Goal: Complete application form: Complete application form

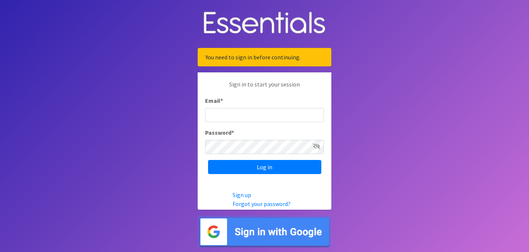
type input "[PERSON_NAME][EMAIL_ADDRESS][PERSON_NAME][DOMAIN_NAME]"
click at [317, 144] on icon at bounding box center [316, 146] width 7 height 6
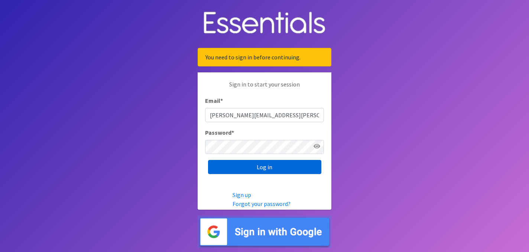
click at [275, 169] on input "Log in" at bounding box center [264, 167] width 113 height 14
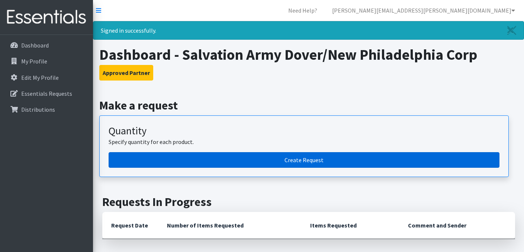
click at [299, 157] on link "Create Request" at bounding box center [304, 160] width 391 height 16
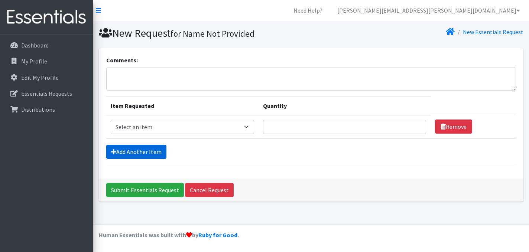
click at [150, 152] on link "Add Another Item" at bounding box center [136, 152] width 60 height 14
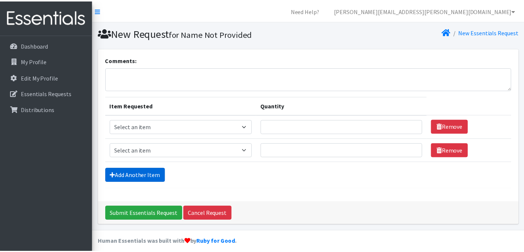
scroll to position [7, 0]
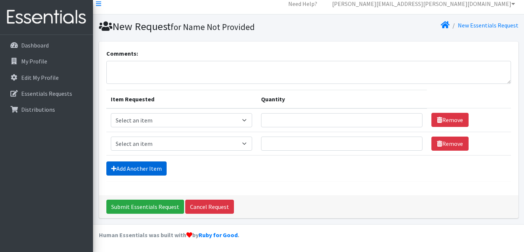
click at [152, 163] on link "Add Another Item" at bounding box center [136, 169] width 60 height 14
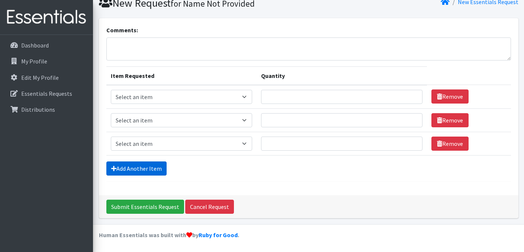
click at [152, 165] on link "Add Another Item" at bounding box center [136, 169] width 60 height 14
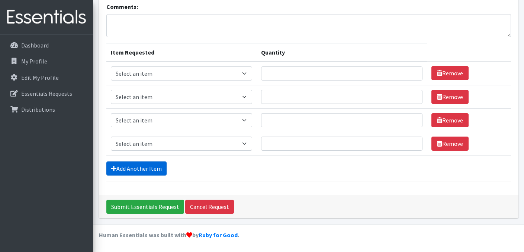
click at [152, 165] on link "Add Another Item" at bounding box center [136, 169] width 60 height 14
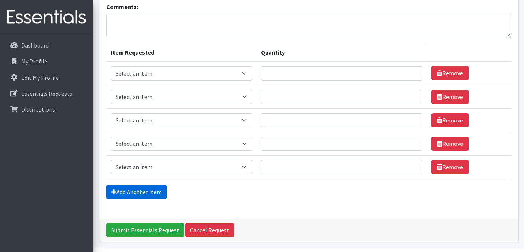
scroll to position [77, 0]
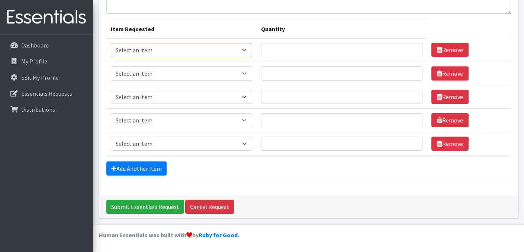
click at [251, 54] on select "Select an item Adult XXX Large Adult Large Adult XX Large Adult Medium Adult Sm…" at bounding box center [182, 50] width 142 height 14
select select "2928"
click at [111, 43] on select "Select an item Adult XXX Large Adult Large Adult XX Large Adult Medium Adult Sm…" at bounding box center [182, 50] width 142 height 14
click at [182, 72] on select "Select an item Adult XXX Large Adult Large Adult XX Large Adult Medium Adult Sm…" at bounding box center [182, 74] width 142 height 14
select select "2929"
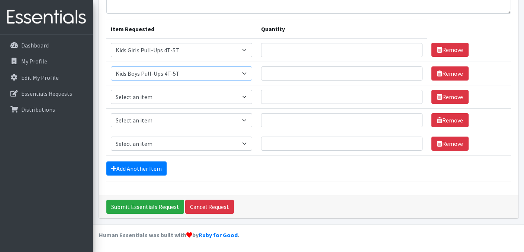
click at [111, 67] on select "Select an item Adult XXX Large Adult Large Adult XX Large Adult Medium Adult Sm…" at bounding box center [182, 74] width 142 height 14
click at [316, 51] on input "Quantity" at bounding box center [341, 50] width 161 height 14
type input "100"
click at [288, 76] on input "Quantity" at bounding box center [341, 74] width 161 height 14
type input "50"
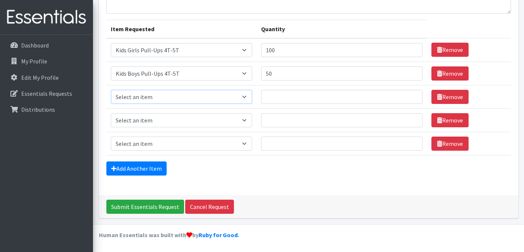
click at [192, 97] on select "Select an item Adult XXX Large Adult Large Adult XX Large Adult Medium Adult Sm…" at bounding box center [182, 97] width 142 height 14
select select "4828"
click at [111, 90] on select "Select an item Adult XXX Large Adult Large Adult XX Large Adult Medium Adult Sm…" at bounding box center [182, 97] width 142 height 14
click at [320, 96] on input "Quantity" at bounding box center [341, 97] width 161 height 14
type input "15"
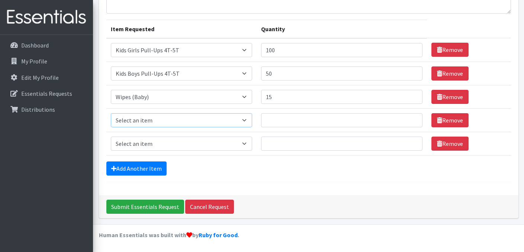
click at [174, 121] on select "Select an item Adult XXX Large Adult Large Adult XX Large Adult Medium Adult Sm…" at bounding box center [182, 120] width 142 height 14
select select "415"
click at [111, 113] on select "Select an item Adult XXX Large Adult Large Adult XX Large Adult Medium Adult Sm…" at bounding box center [182, 120] width 142 height 14
click at [187, 147] on select "Select an item Adult XXX Large Adult Large Adult XX Large Adult Medium Adult Sm…" at bounding box center [182, 144] width 142 height 14
select select "414"
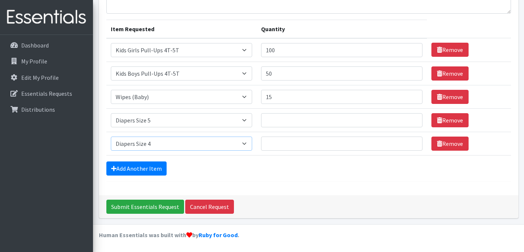
click at [111, 137] on select "Select an item Adult XXX Large Adult Large Adult XX Large Adult Medium Adult Sm…" at bounding box center [182, 144] width 142 height 14
click at [150, 164] on link "Add Another Item" at bounding box center [136, 169] width 60 height 14
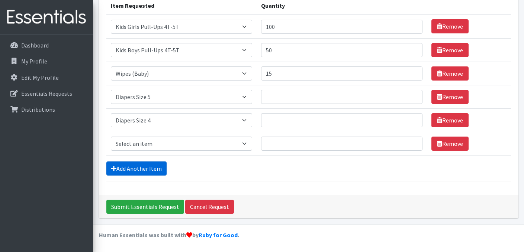
click at [150, 164] on link "Add Another Item" at bounding box center [136, 169] width 60 height 14
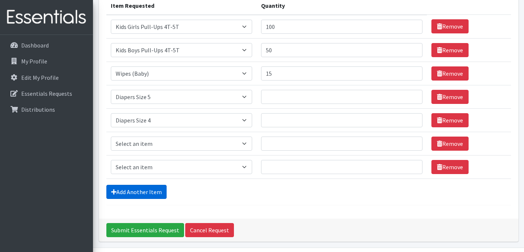
scroll to position [124, 0]
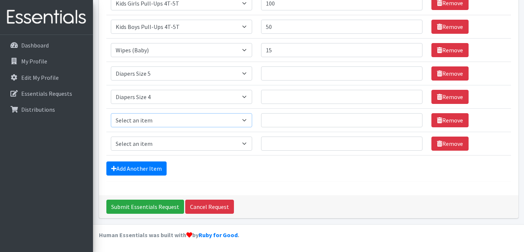
click at [173, 121] on select "Select an item Adult XXX Large Adult Large Adult XX Large Adult Medium Adult Sm…" at bounding box center [182, 120] width 142 height 14
select select "428"
click at [111, 113] on select "Select an item Adult XXX Large Adult Large Adult XX Large Adult Medium Adult Sm…" at bounding box center [182, 120] width 142 height 14
click at [170, 141] on select "Select an item Adult XXX Large Adult Large Adult XX Large Adult Medium Adult Sm…" at bounding box center [182, 144] width 142 height 14
select select "406"
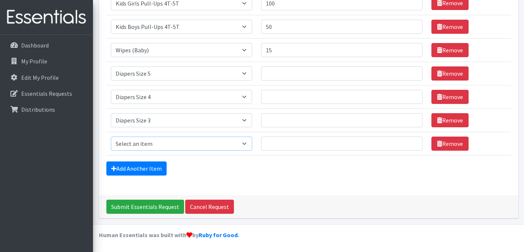
click at [111, 137] on select "Select an item Adult XXX Large Adult Large Adult XX Large Adult Medium Adult Sm…" at bounding box center [182, 144] width 142 height 14
click at [311, 144] on input "Quantity" at bounding box center [341, 144] width 161 height 14
type input "100"
click at [293, 122] on input "Quantity" at bounding box center [341, 120] width 161 height 14
type input "150"
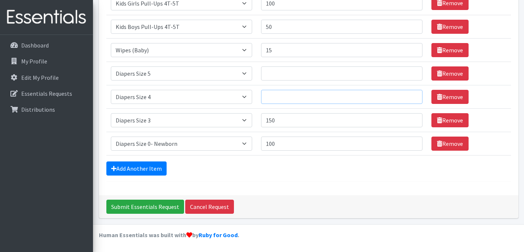
click at [276, 98] on input "Quantity" at bounding box center [341, 97] width 161 height 14
type input "200"
click at [276, 70] on input "Quantity" at bounding box center [341, 74] width 161 height 14
type input "250"
click at [373, 191] on div "Comments: Item Requested Quantity Item Requested Select an item Adult XXX Large…" at bounding box center [308, 60] width 419 height 271
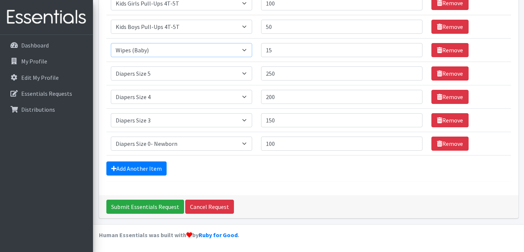
click at [249, 50] on select "Select an item Adult XXX Large Adult Large Adult XX Large Adult Medium Adult Sm…" at bounding box center [182, 50] width 142 height 14
click at [378, 195] on div "Comments: Item Requested Quantity Item Requested Select an item Adult XXX Large…" at bounding box center [308, 60] width 419 height 271
click at [148, 206] on input "Submit Essentials Request" at bounding box center [145, 207] width 78 height 14
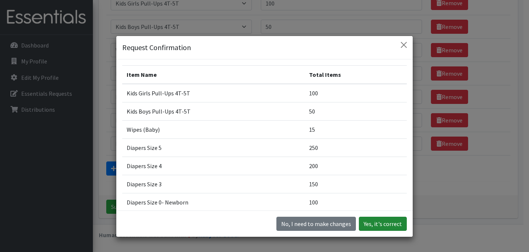
click at [370, 224] on button "Yes, it's correct" at bounding box center [383, 224] width 48 height 14
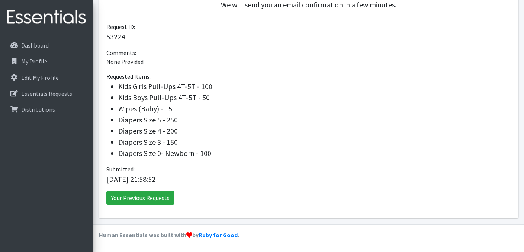
scroll to position [156, 0]
